Goal: Transaction & Acquisition: Purchase product/service

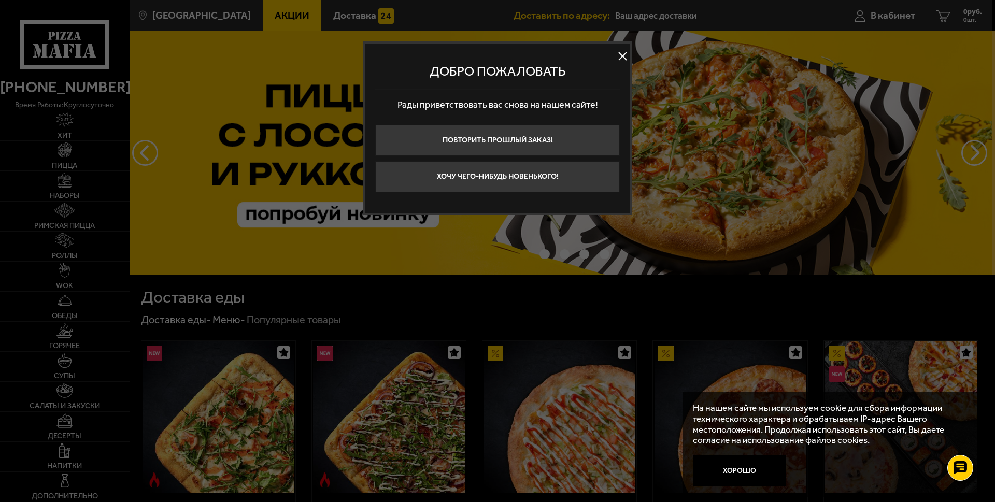
click at [622, 57] on button at bounding box center [623, 57] width 16 height 16
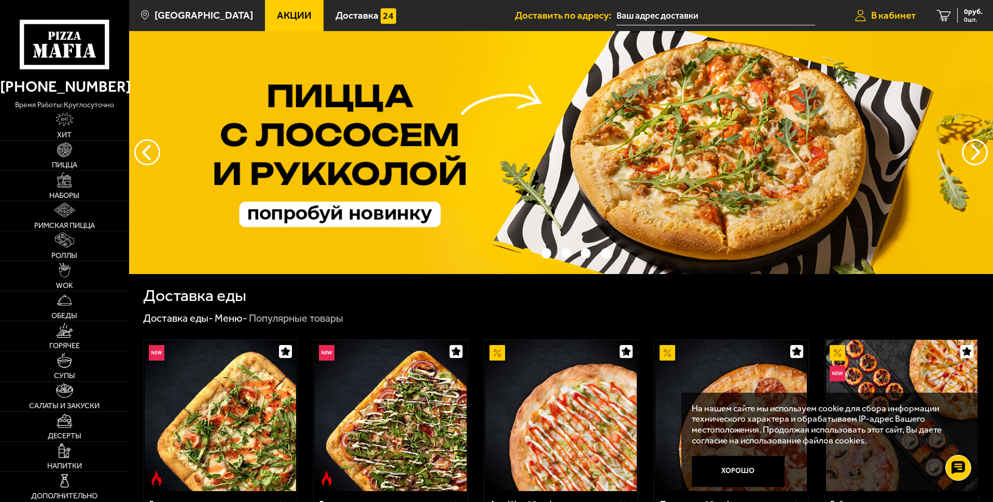
click at [884, 16] on span "В кабинет" at bounding box center [893, 15] width 45 height 10
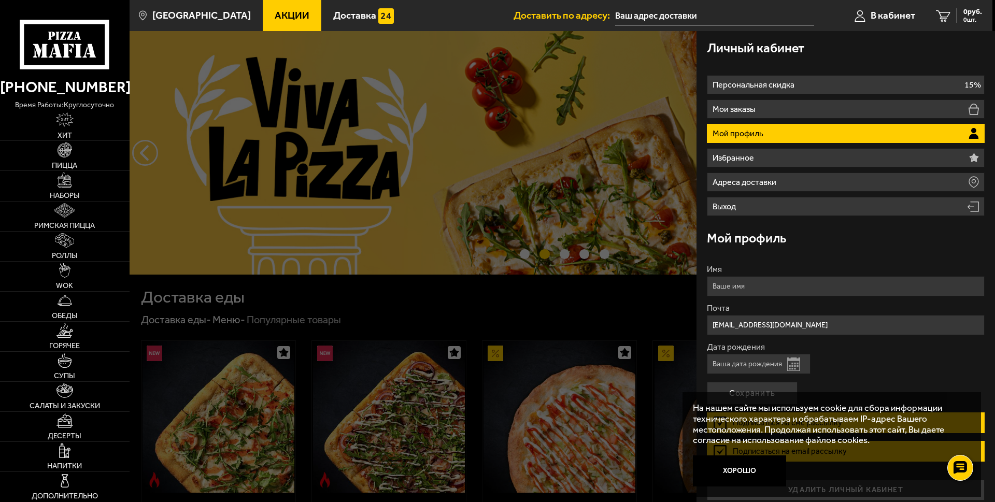
click at [839, 136] on li "Мой профиль" at bounding box center [846, 133] width 278 height 19
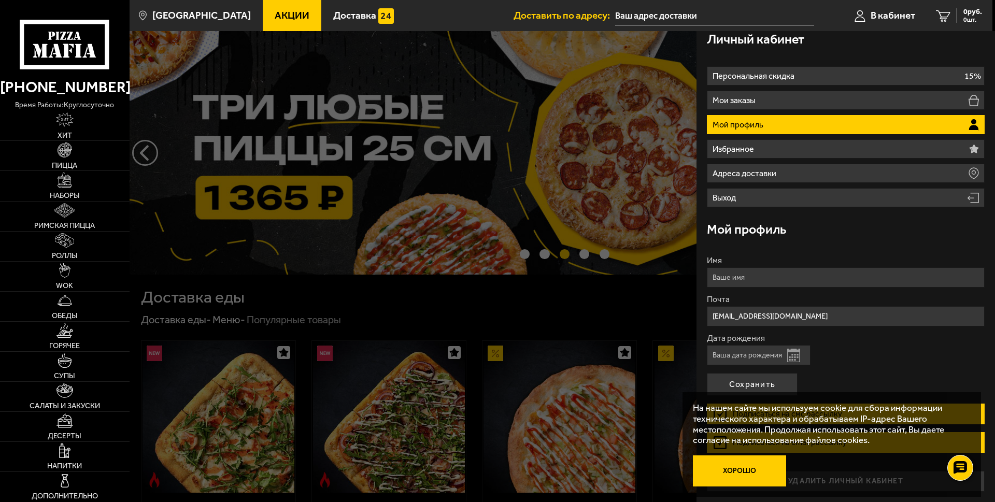
click at [739, 469] on button "Хорошо" at bounding box center [739, 471] width 93 height 31
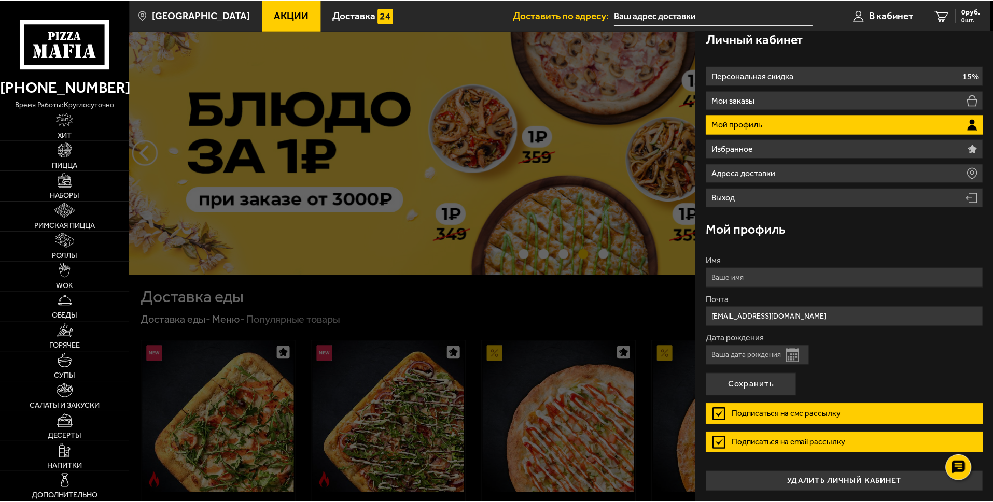
scroll to position [0, 0]
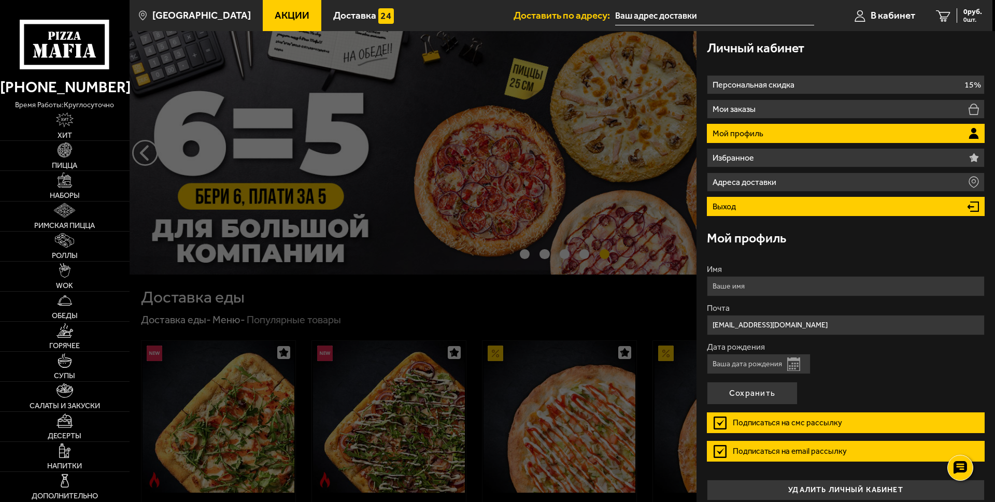
click at [749, 205] on li "Выход" at bounding box center [846, 206] width 278 height 19
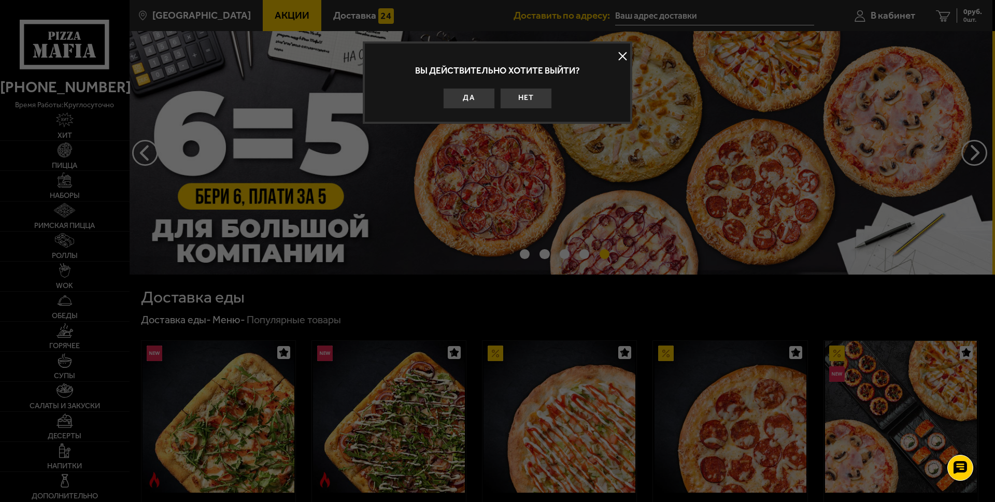
click at [462, 95] on button "Да" at bounding box center [469, 98] width 52 height 21
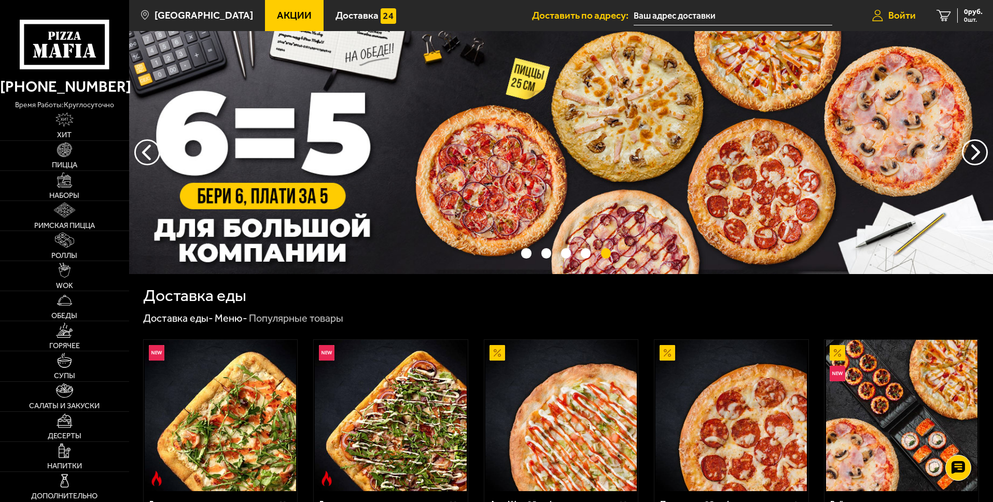
click at [908, 14] on span "Войти" at bounding box center [901, 15] width 27 height 10
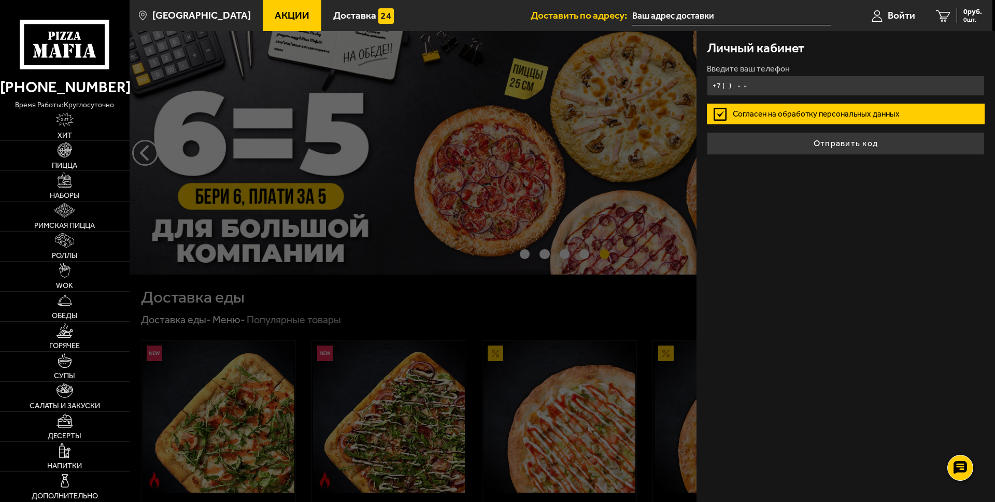
click at [852, 77] on input "+7 ( ) - -" at bounding box center [846, 86] width 278 height 20
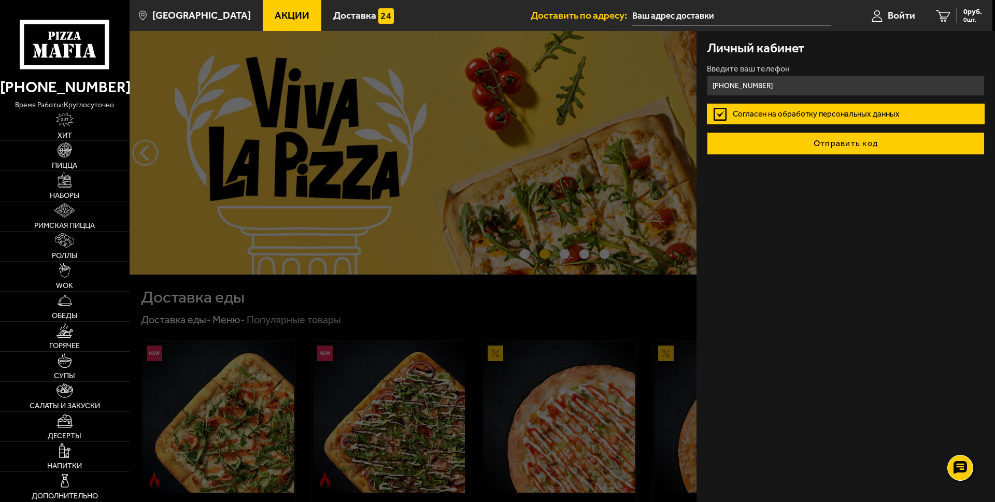
type input "[PHONE_NUMBER]"
click at [836, 145] on button "Отправить код" at bounding box center [846, 143] width 278 height 23
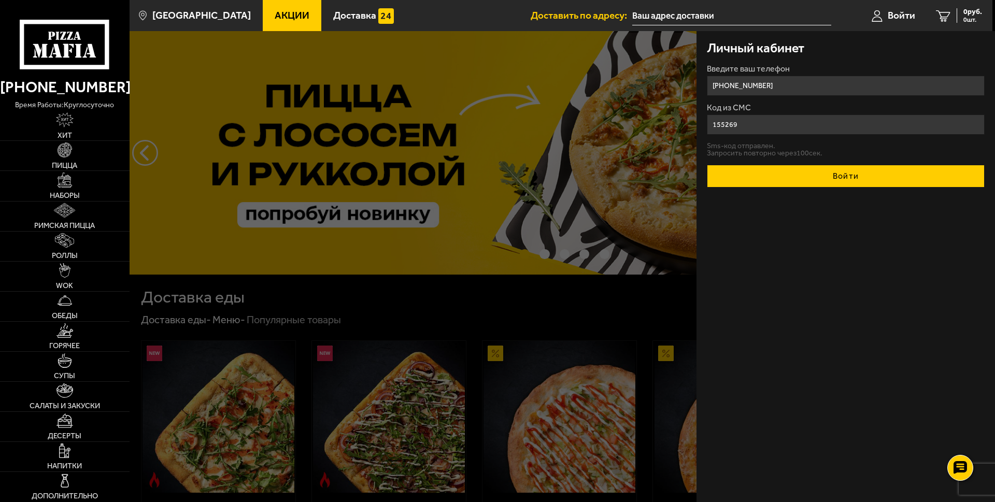
type input "155269"
click at [836, 172] on button "Войти" at bounding box center [846, 176] width 278 height 23
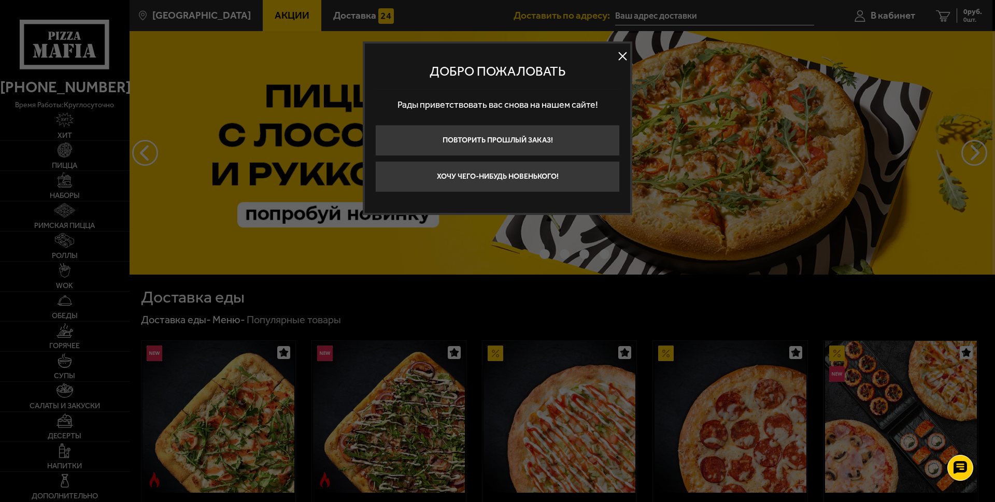
click at [621, 55] on button at bounding box center [623, 57] width 16 height 16
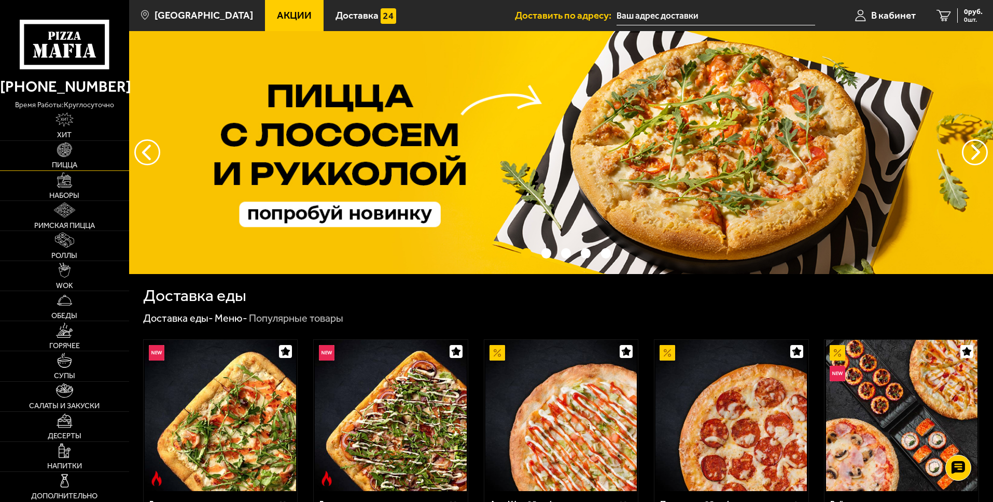
click at [67, 155] on img at bounding box center [64, 150] width 15 height 15
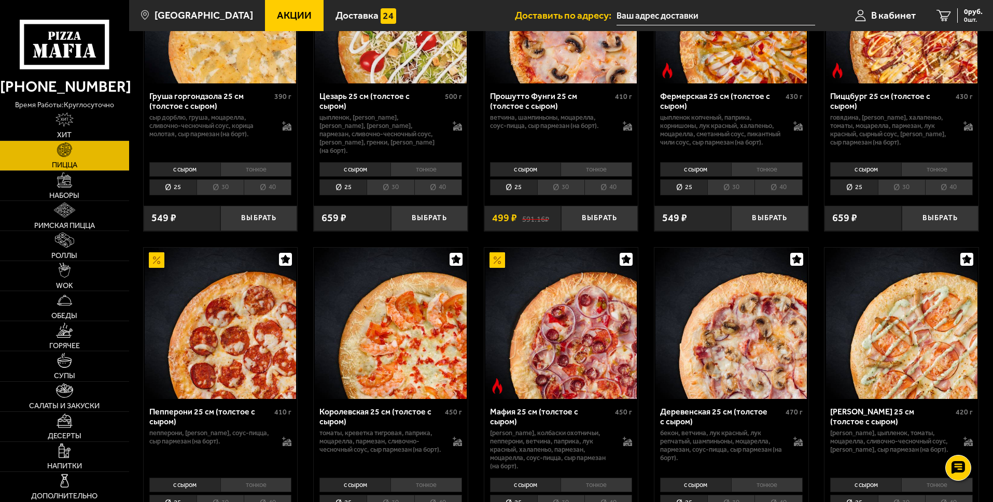
scroll to position [1205, 0]
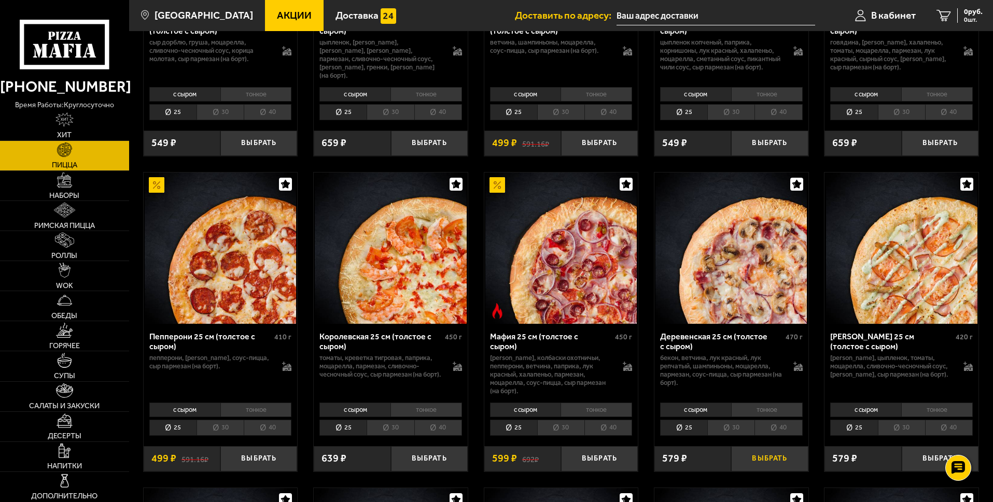
click at [767, 446] on button "Выбрать" at bounding box center [769, 458] width 77 height 25
click at [961, 15] on span "533 руб." at bounding box center [968, 11] width 27 height 7
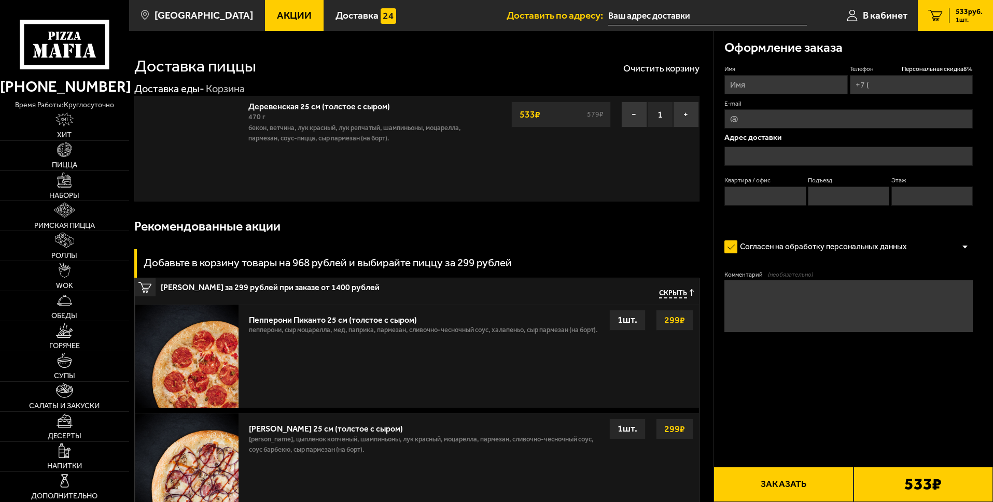
type input "[PHONE_NUMBER]"
type input "[STREET_ADDRESS][PERSON_NAME]"
type input "1"
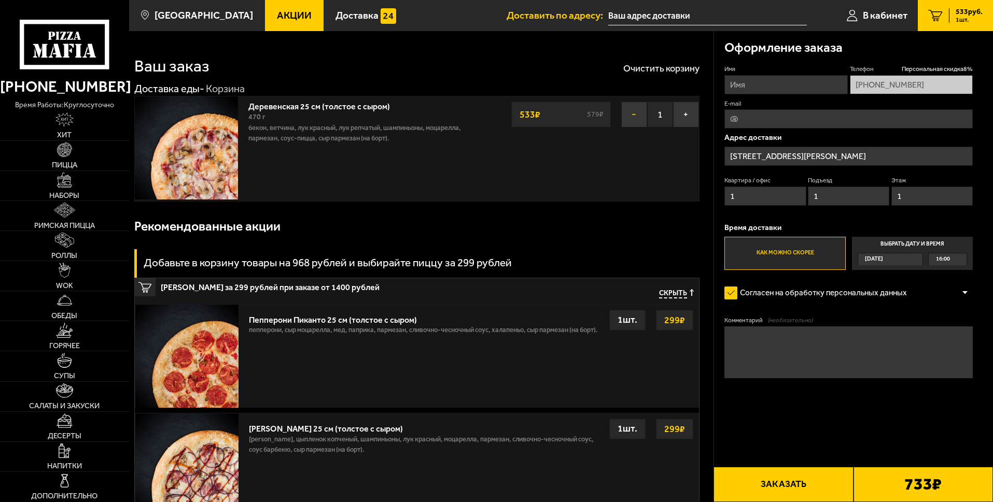
click at [629, 111] on button "−" at bounding box center [634, 115] width 26 height 26
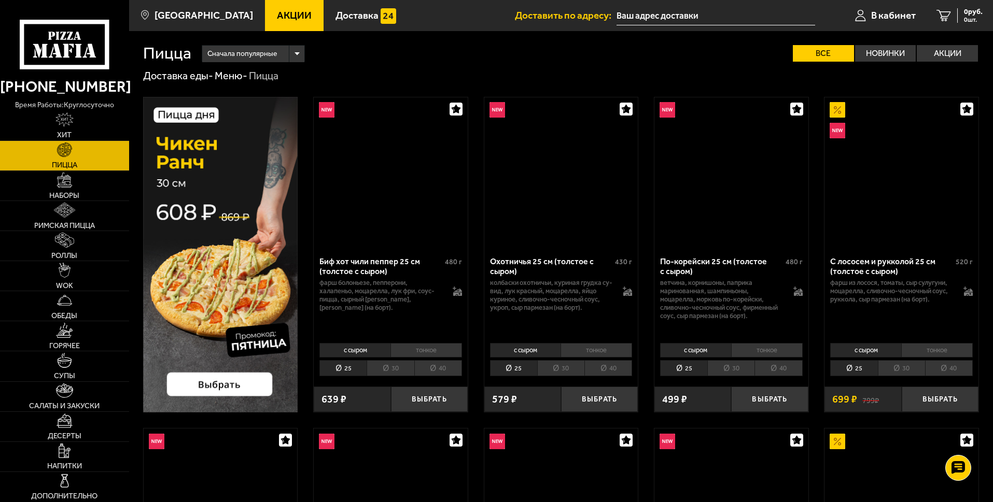
scroll to position [1205, 0]
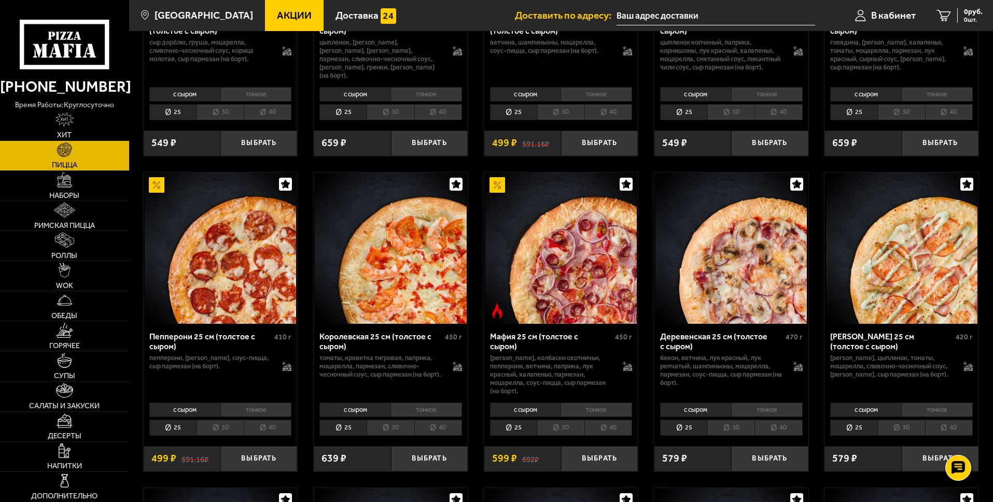
click at [726, 420] on li "30" at bounding box center [730, 428] width 47 height 16
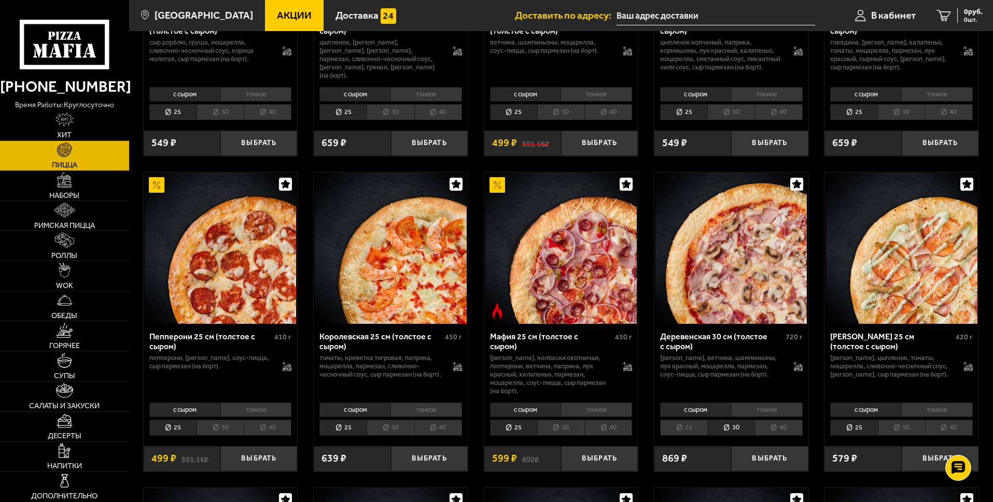
click at [783, 420] on li "40" at bounding box center [778, 428] width 48 height 16
click at [735, 420] on li "30" at bounding box center [730, 428] width 47 height 16
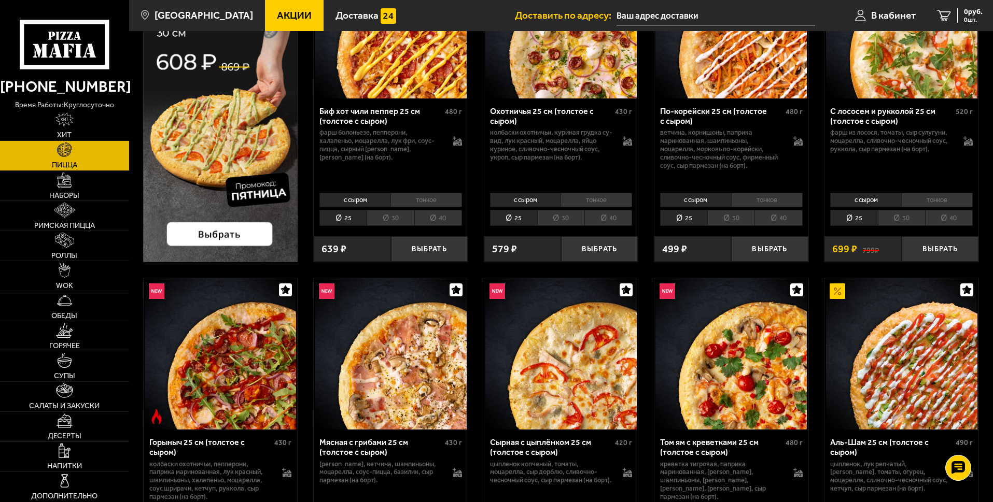
scroll to position [226, 0]
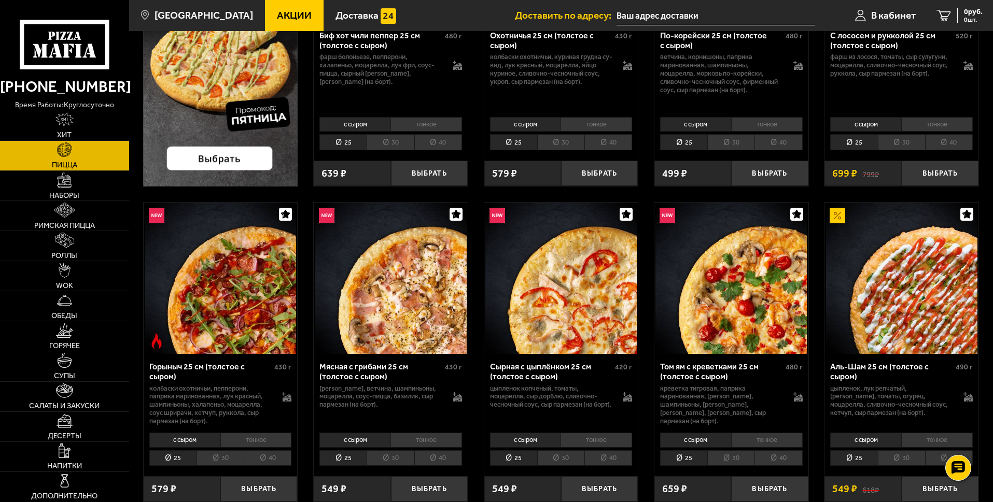
click at [607, 457] on li "40" at bounding box center [608, 459] width 48 height 16
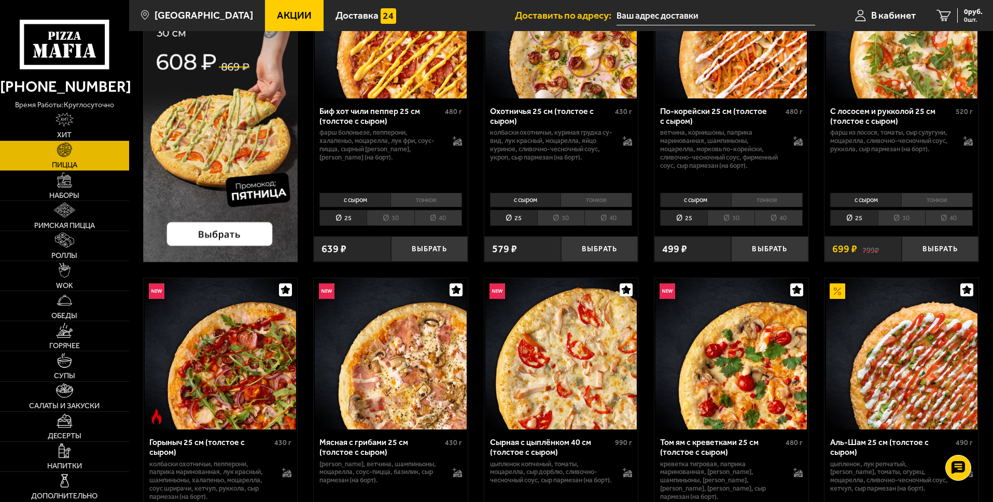
scroll to position [75, 0]
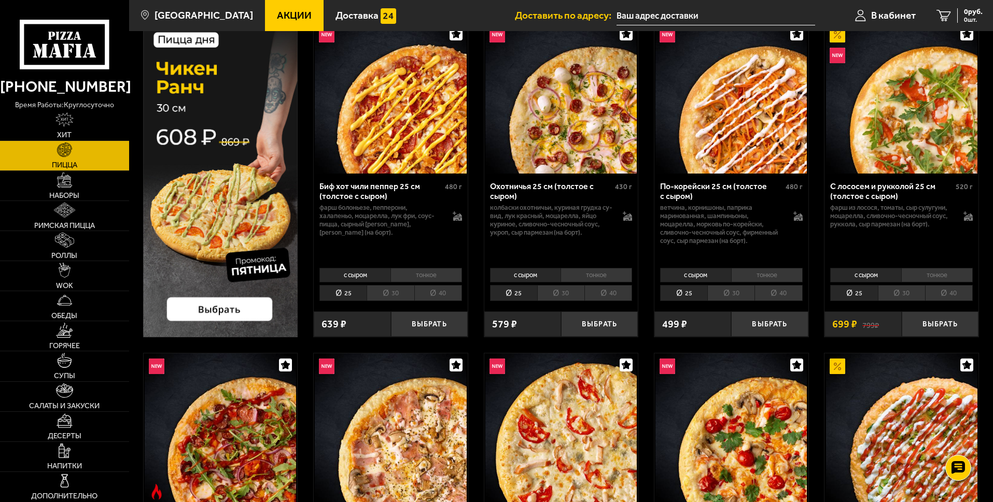
click at [241, 305] on img at bounding box center [220, 180] width 155 height 316
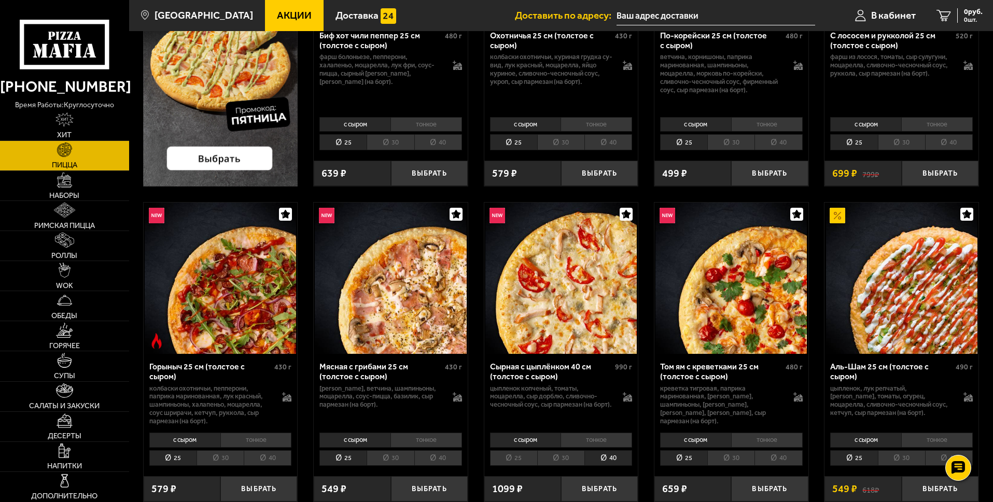
scroll to position [301, 0]
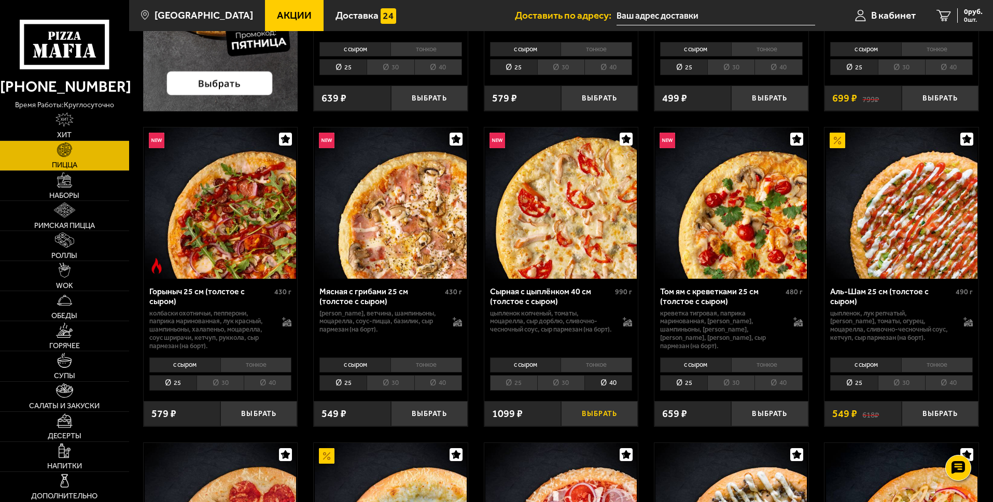
click at [602, 413] on button "Выбрать" at bounding box center [599, 413] width 77 height 25
click at [961, 17] on span "2 шт." at bounding box center [966, 20] width 31 height 6
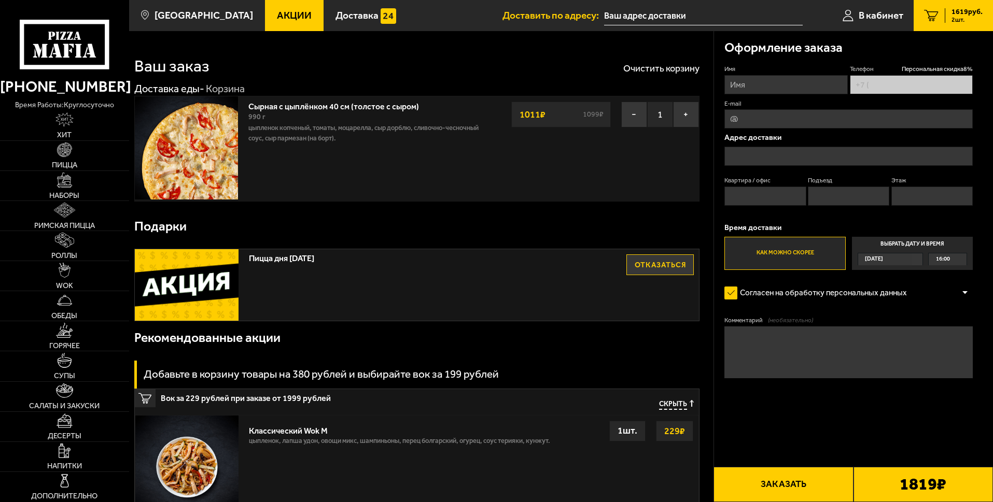
type input "[PHONE_NUMBER]"
type input "[STREET_ADDRESS][PERSON_NAME]"
type input "1"
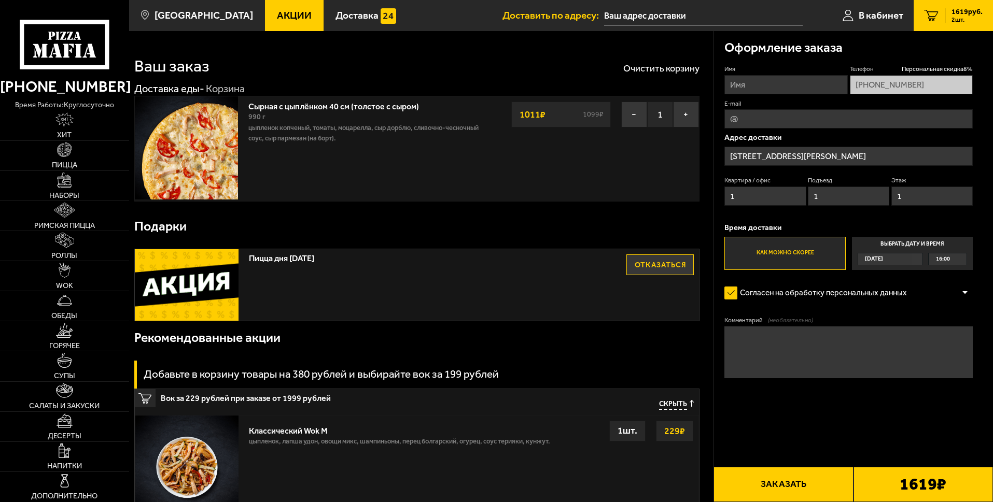
click at [649, 266] on button "Отказаться" at bounding box center [659, 265] width 67 height 21
click at [631, 116] on button "−" at bounding box center [634, 115] width 26 height 26
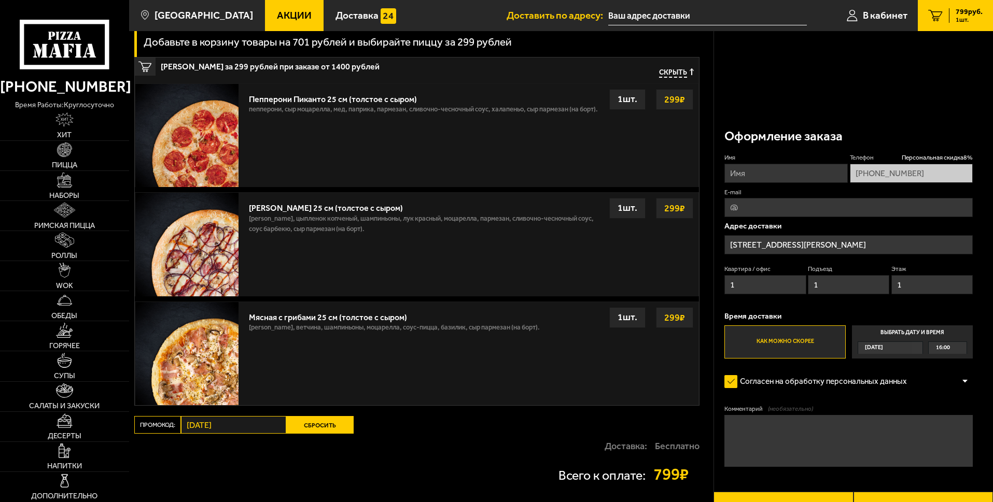
scroll to position [319, 0]
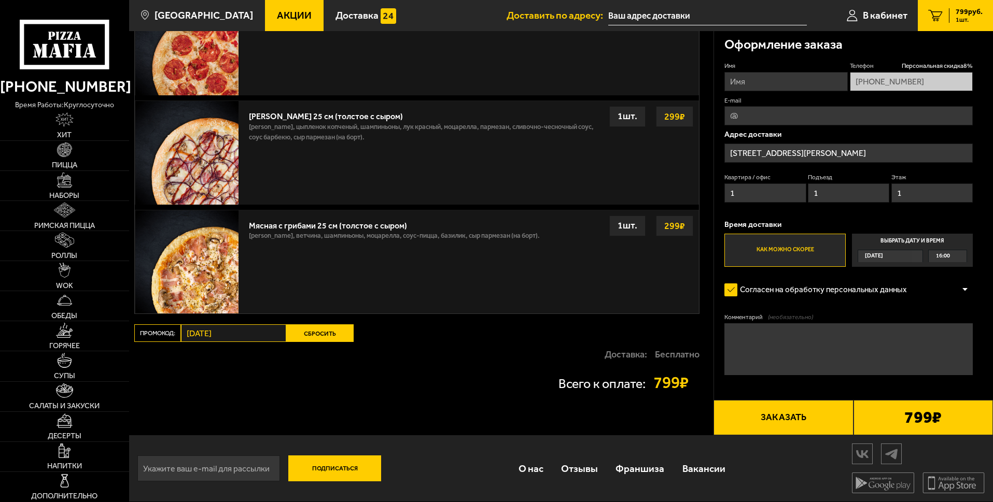
click at [318, 336] on button "Сбросить" at bounding box center [319, 334] width 67 height 18
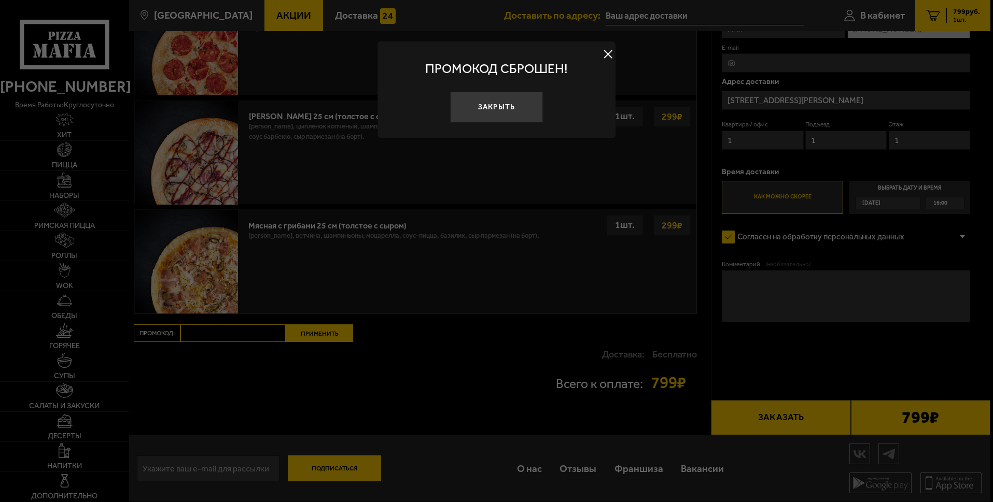
scroll to position [261, 0]
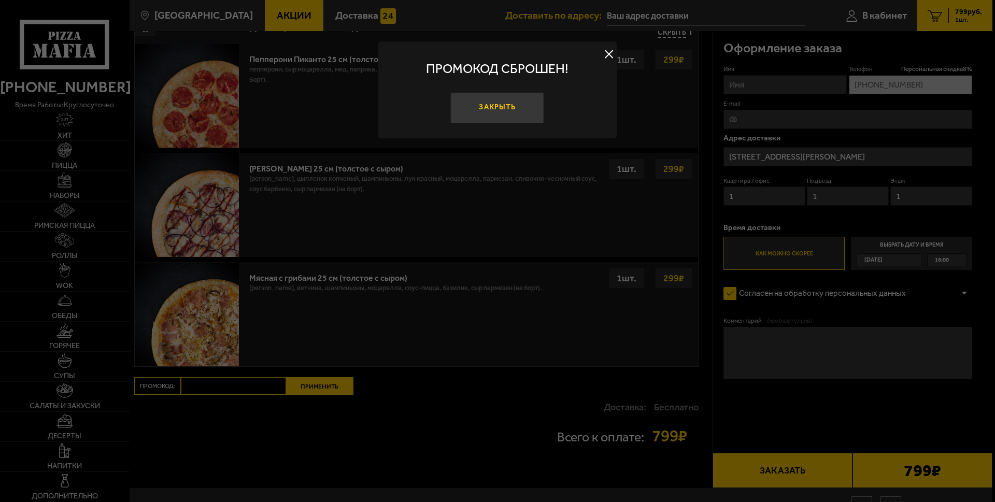
click at [506, 108] on button "Закрыть" at bounding box center [497, 107] width 93 height 31
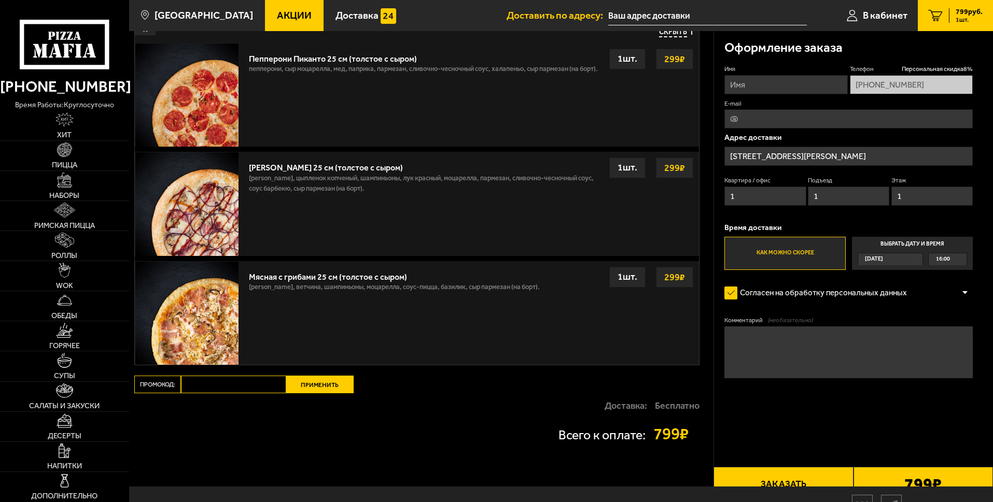
scroll to position [0, 0]
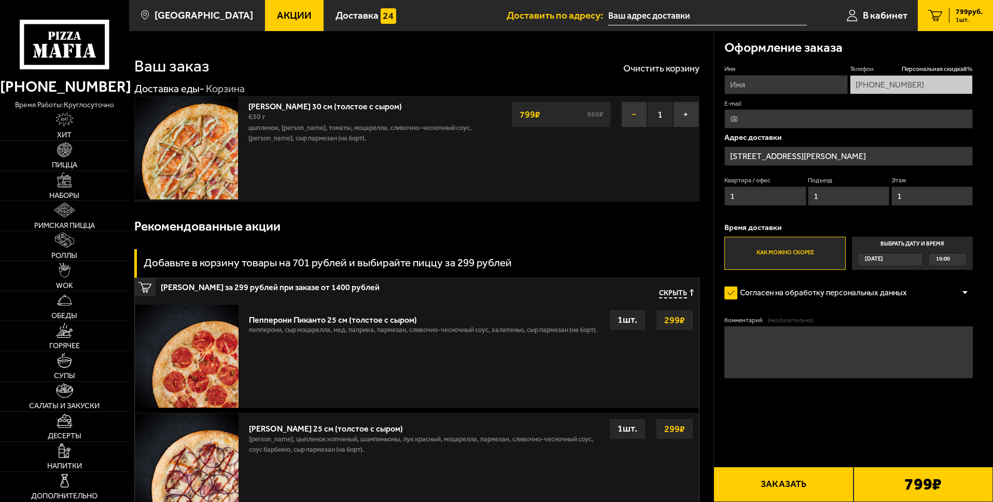
click at [630, 115] on button "−" at bounding box center [634, 115] width 26 height 26
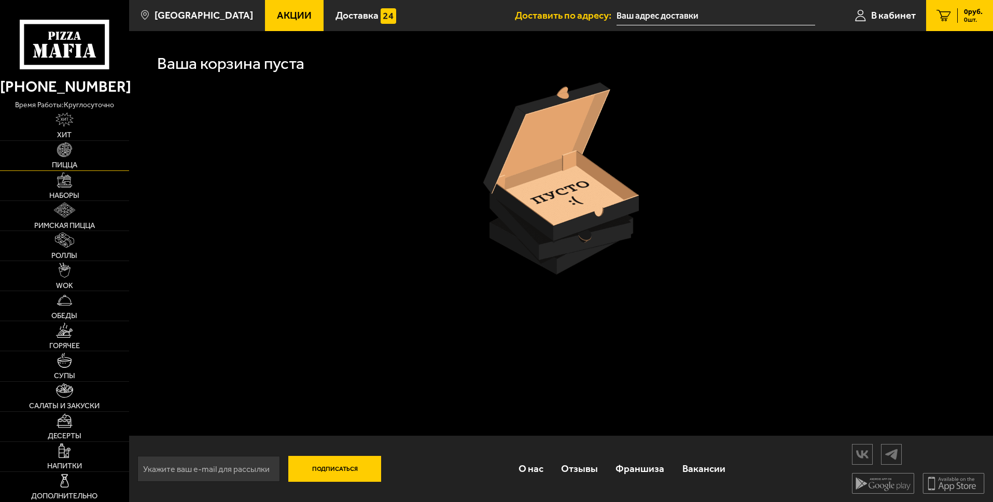
click at [64, 156] on img at bounding box center [64, 150] width 15 height 15
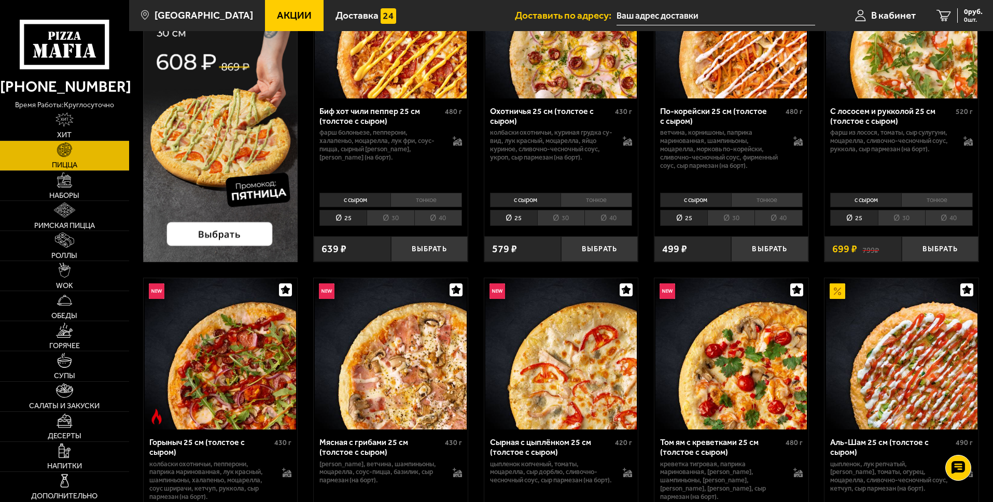
scroll to position [376, 0]
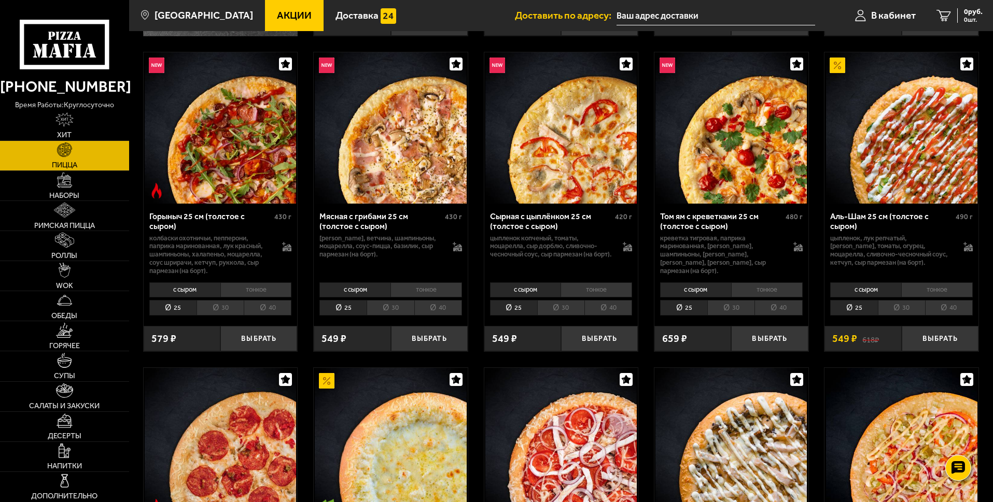
click at [605, 305] on li "40" at bounding box center [608, 308] width 48 height 16
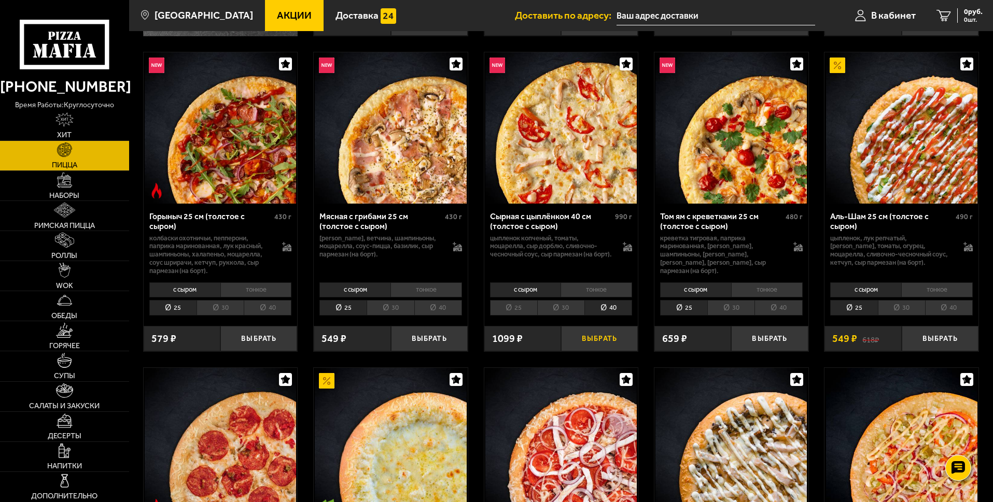
click at [604, 340] on button "Выбрать" at bounding box center [599, 338] width 77 height 25
click at [961, 12] on span "1011 руб." at bounding box center [966, 11] width 31 height 7
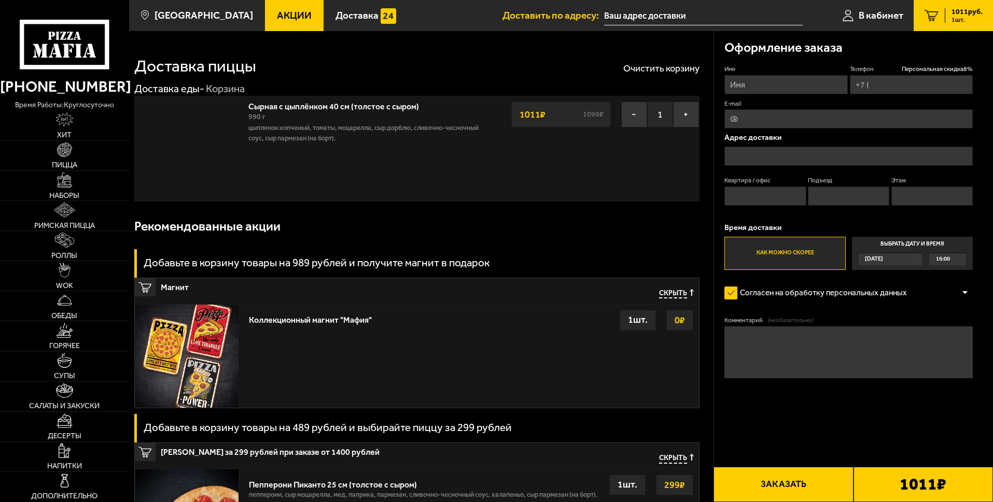
type input "[PHONE_NUMBER]"
type input "[STREET_ADDRESS][PERSON_NAME]"
type input "1"
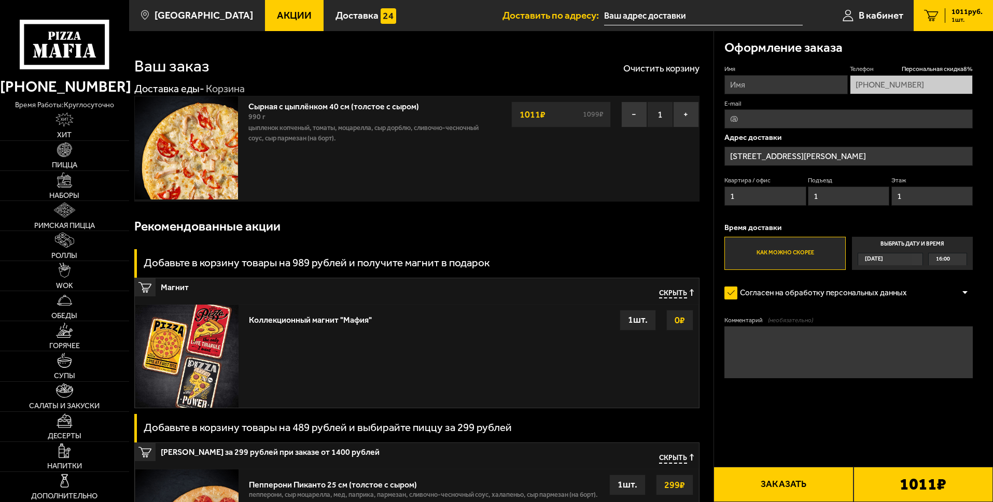
scroll to position [75, 0]
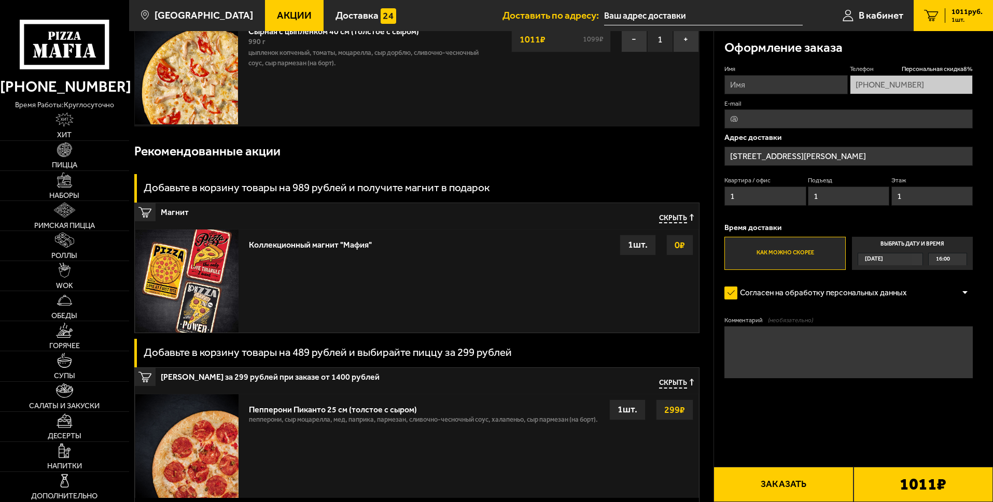
click at [795, 477] on button "Заказать" at bounding box center [782, 484] width 139 height 35
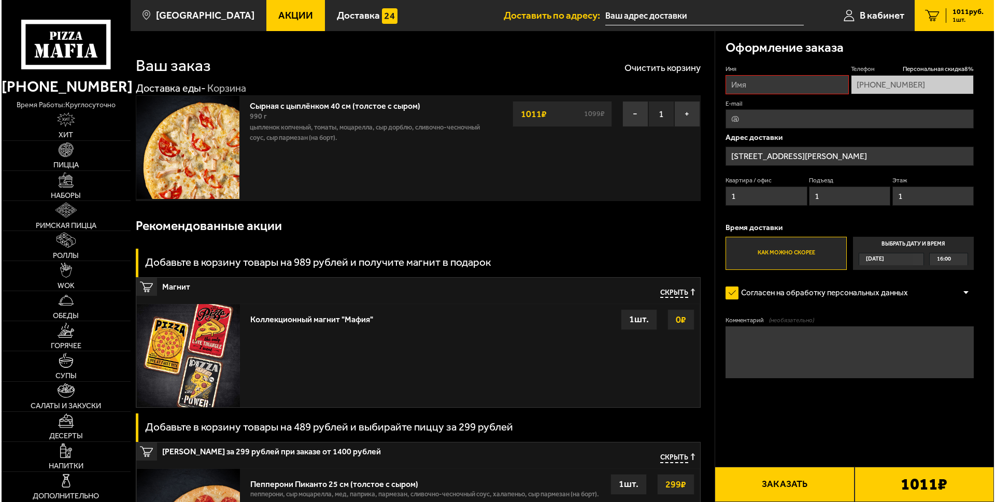
scroll to position [0, 0]
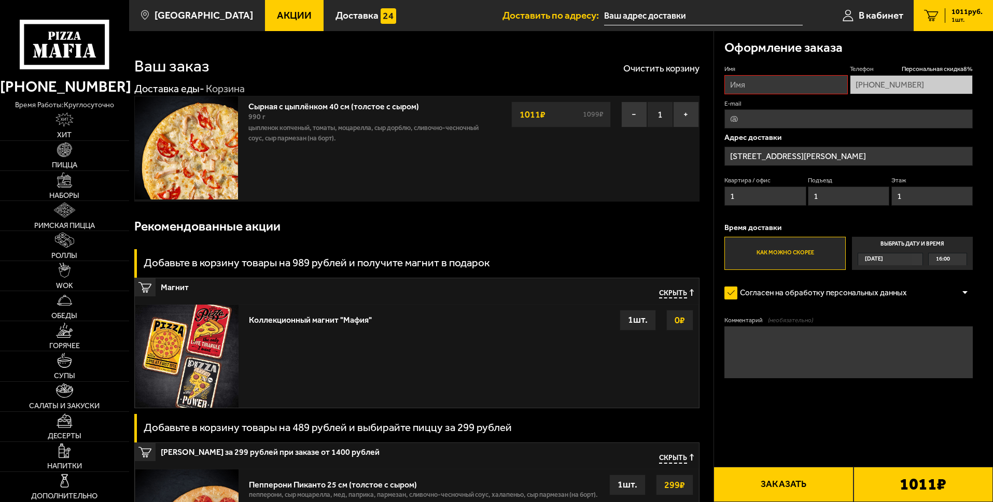
click at [807, 83] on input "Имя" at bounding box center [785, 84] width 123 height 19
type input "Александр"
click at [863, 430] on form "Имя Александр Телефон Персональная скидка 8 % +7 (911) 982-84-52 E-mail Адрес д…" at bounding box center [848, 252] width 248 height 375
click at [798, 484] on button "Заказать" at bounding box center [782, 484] width 139 height 35
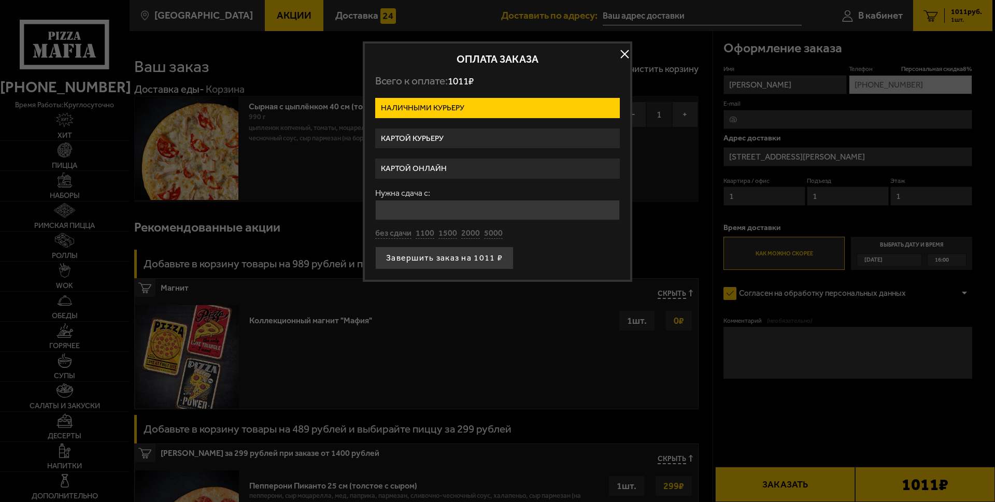
click at [465, 208] on input "Нужна сдача с:" at bounding box center [497, 210] width 245 height 20
click at [476, 260] on button "Завершить заказ на 1011 ₽" at bounding box center [444, 258] width 138 height 23
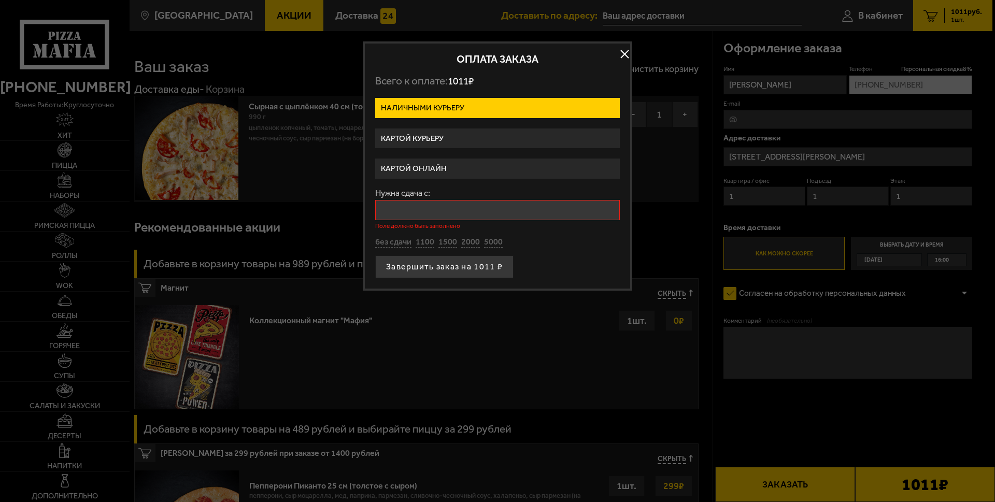
click at [477, 214] on input "Нужна сдача с:" at bounding box center [497, 210] width 245 height 20
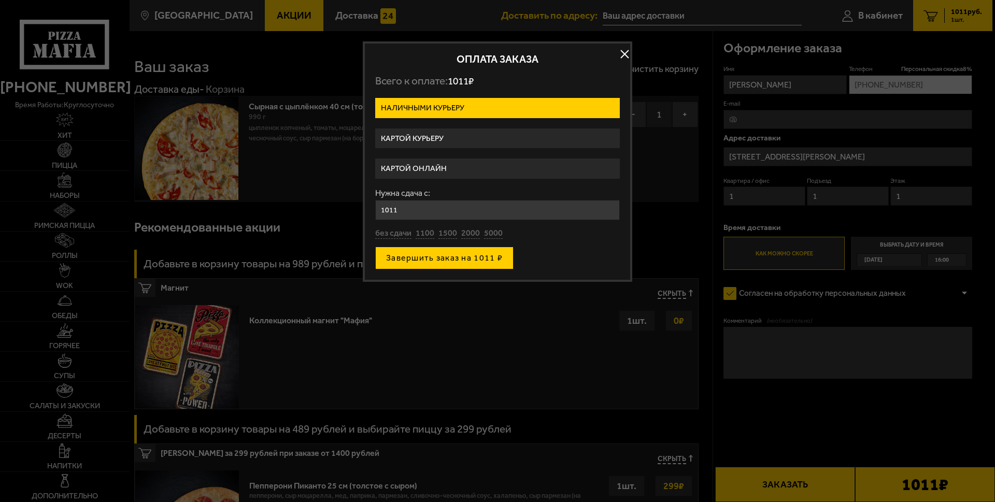
type input "1011"
click at [470, 258] on button "Завершить заказ на 1011 ₽" at bounding box center [444, 258] width 138 height 23
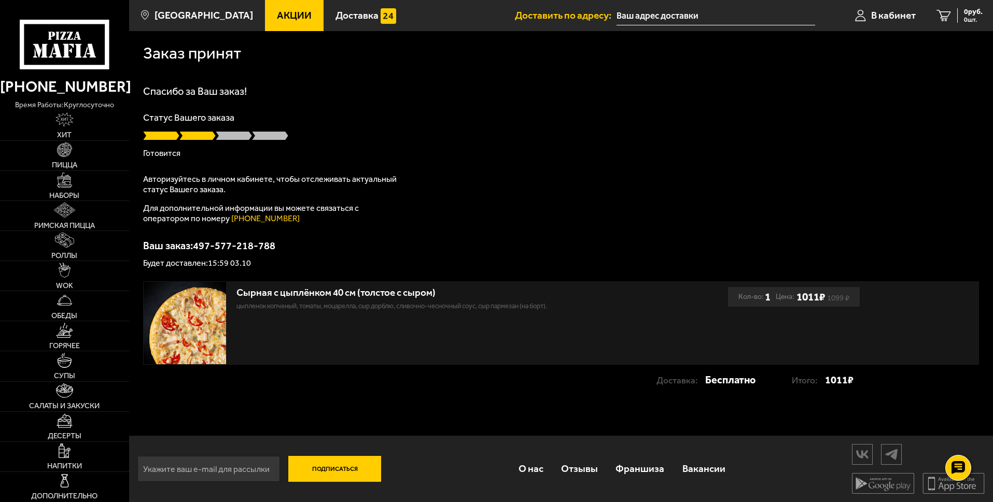
scroll to position [1, 0]
click at [885, 15] on span "В кабинет" at bounding box center [893, 15] width 45 height 10
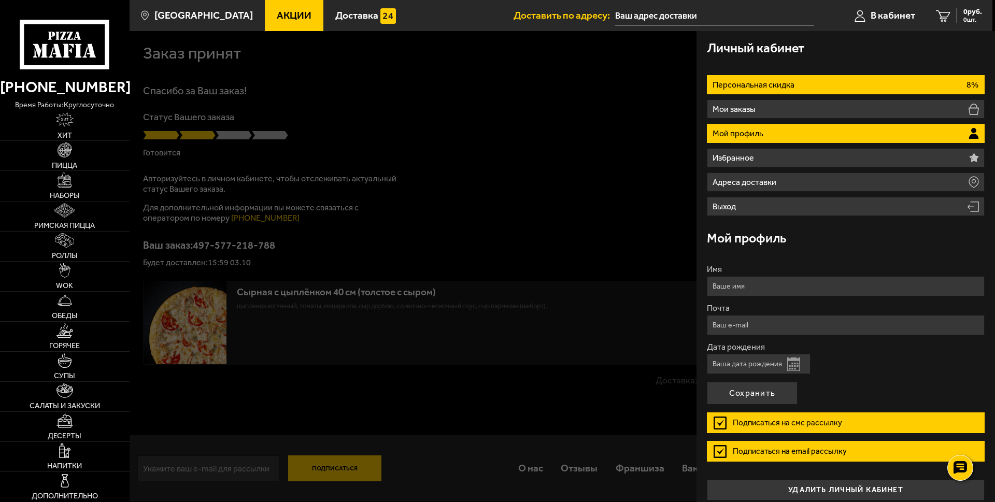
click at [864, 84] on li "Персональная скидка 8%" at bounding box center [846, 84] width 278 height 19
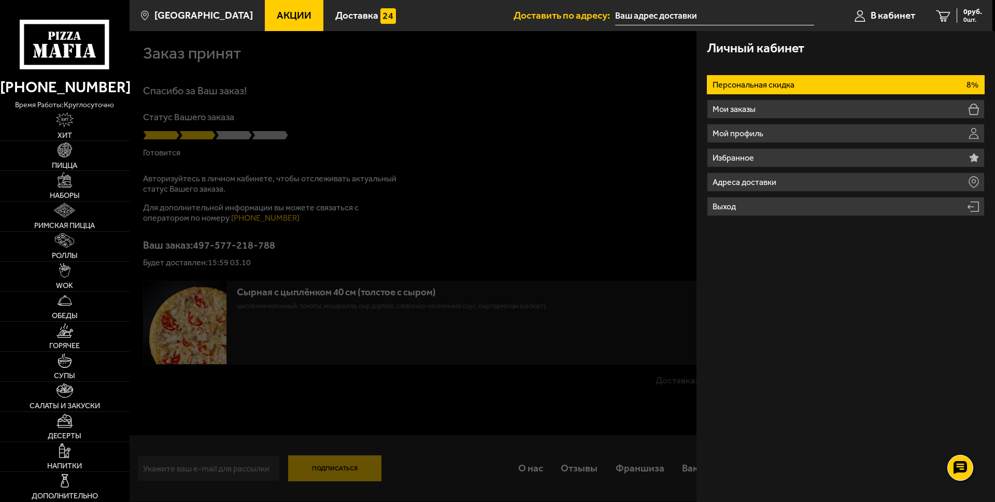
click at [864, 85] on li "Персональная скидка 8%" at bounding box center [846, 84] width 278 height 19
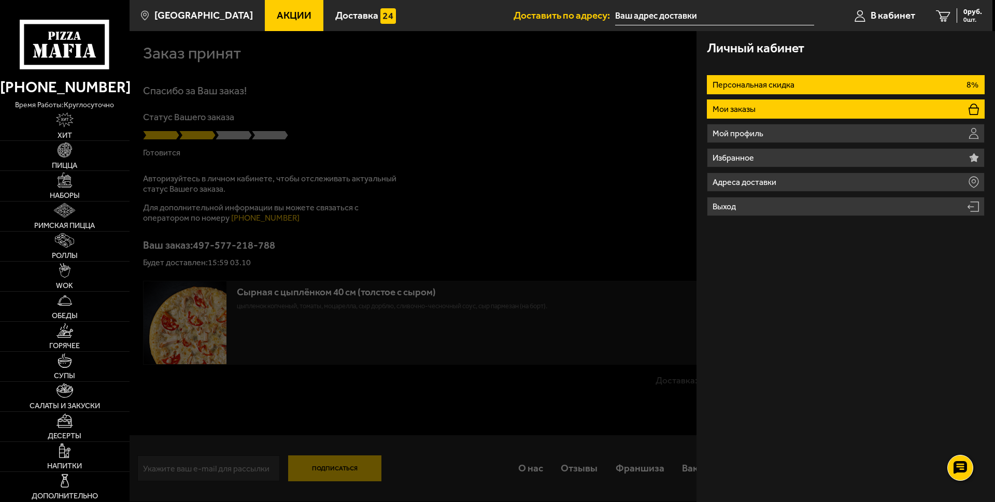
click at [861, 106] on li "Мои заказы" at bounding box center [846, 109] width 278 height 19
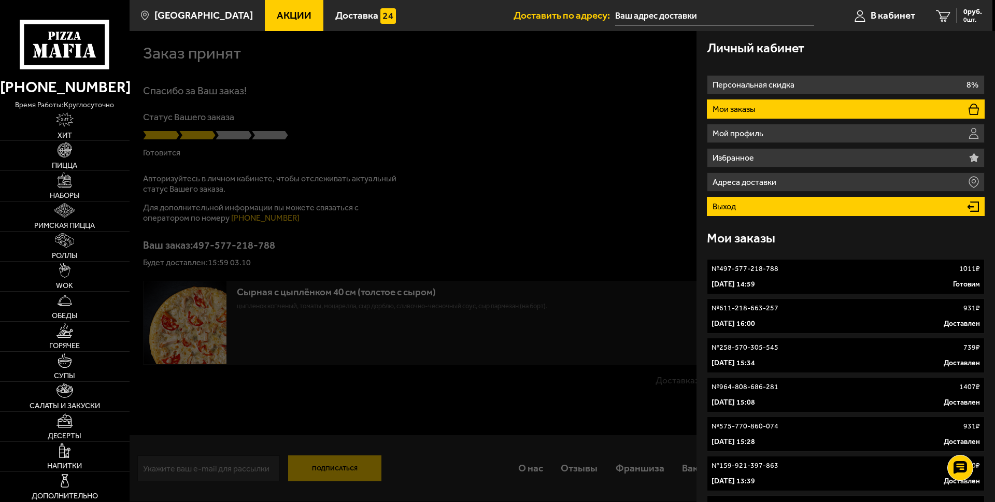
click at [791, 212] on li "Выход" at bounding box center [846, 206] width 278 height 19
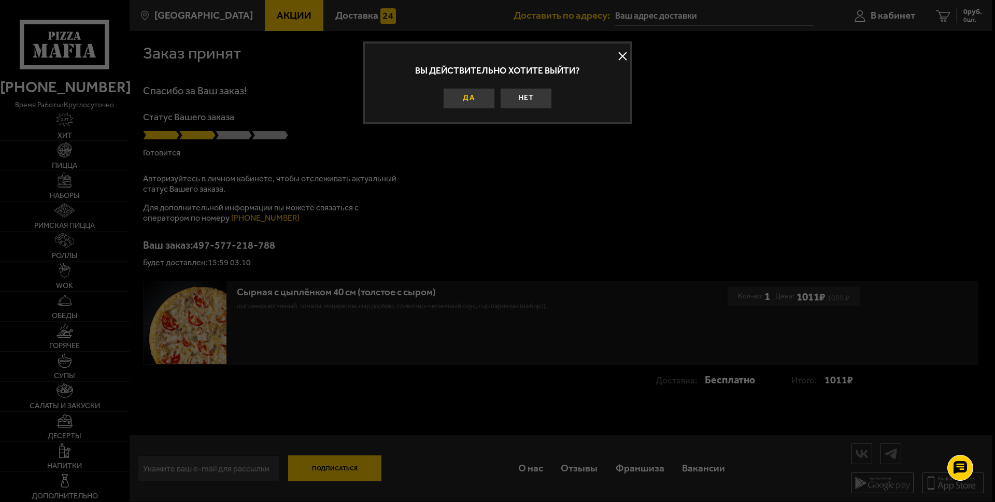
click at [474, 99] on button "Да" at bounding box center [469, 98] width 52 height 21
